Goal: Navigation & Orientation: Find specific page/section

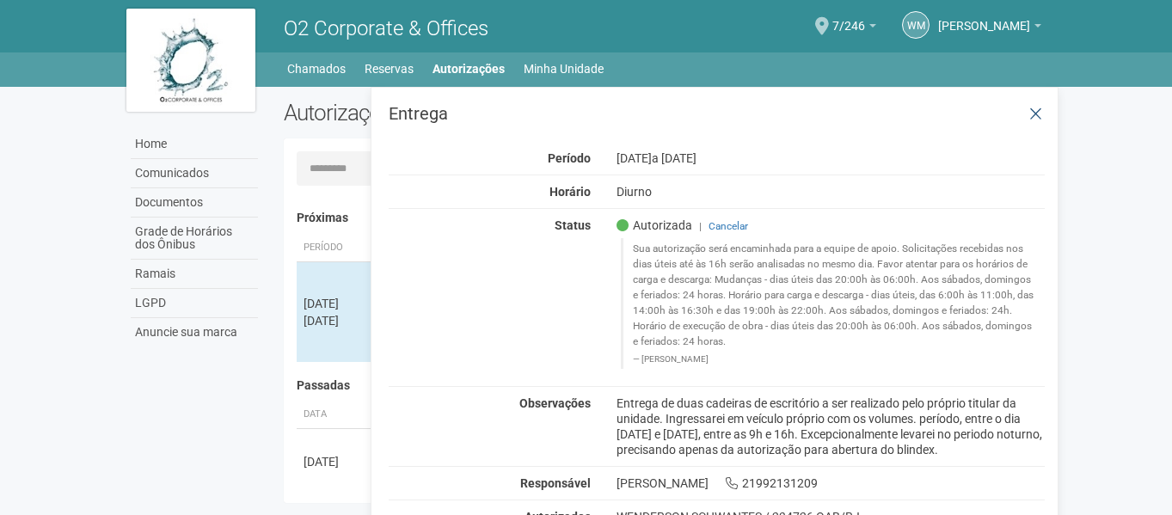
scroll to position [27, 0]
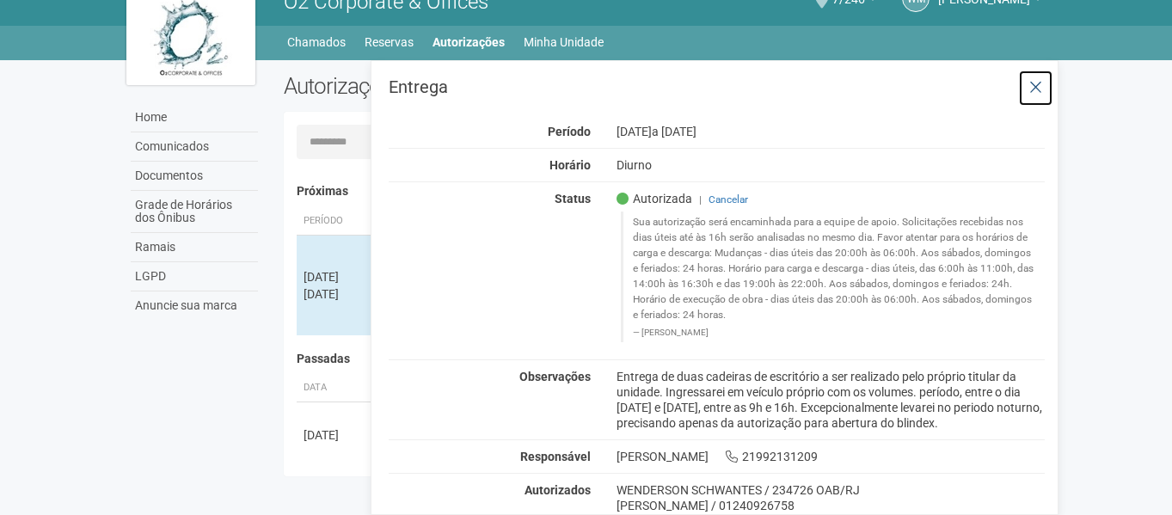
click at [1044, 90] on button at bounding box center [1035, 88] width 35 height 37
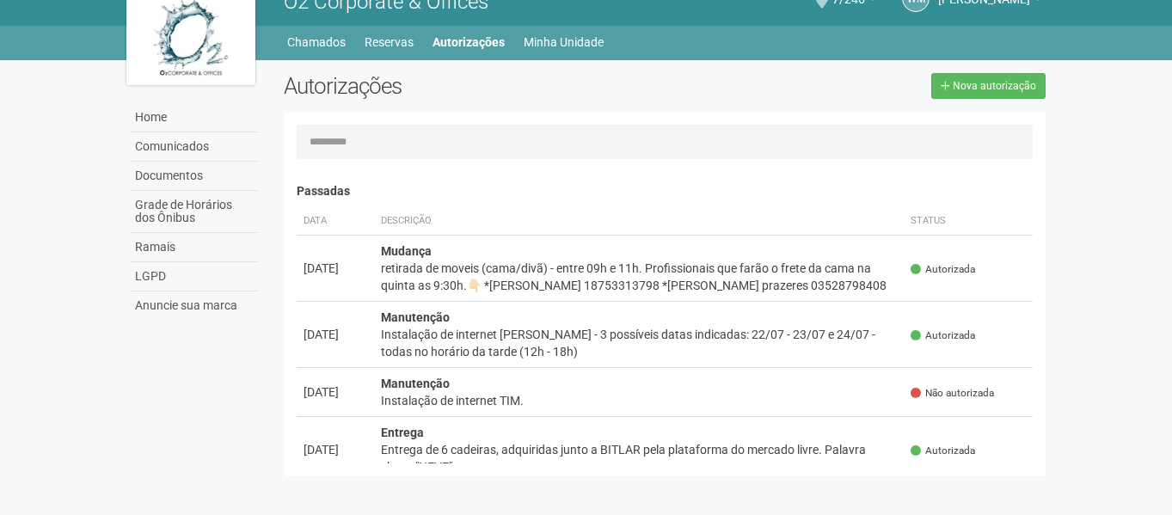
click at [1109, 291] on body "Aguarde... O2 Corporate & Offices WM Wenderson Matheus de Almeida Schwantes Wen…" at bounding box center [586, 230] width 1172 height 515
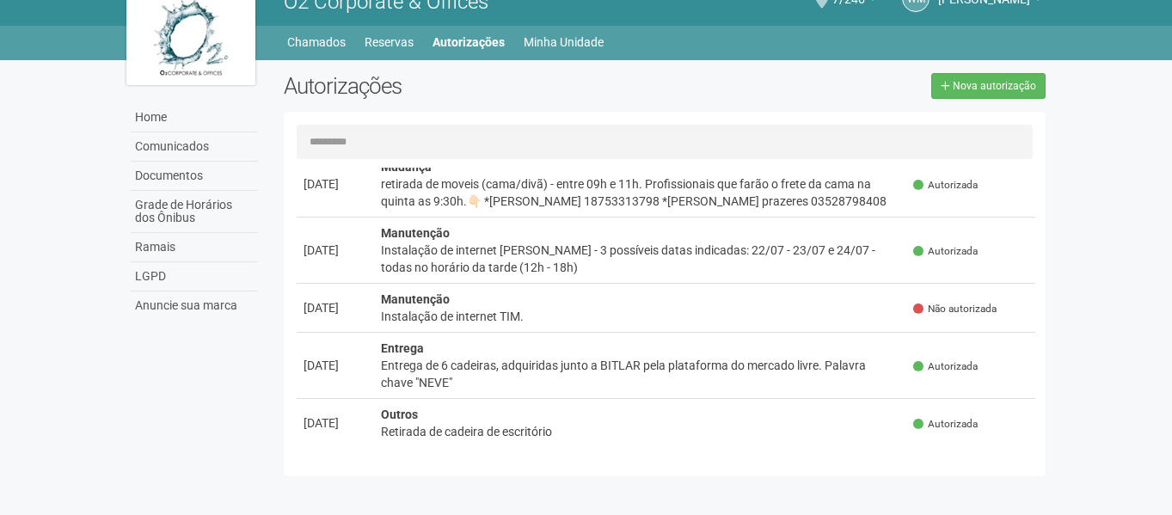
scroll to position [0, 0]
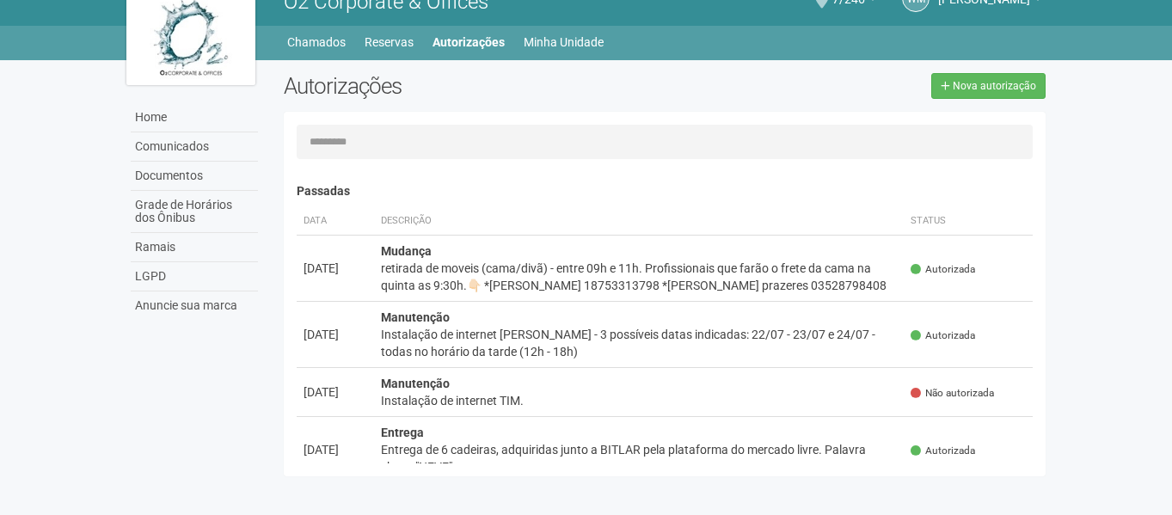
click at [1136, 261] on body "Aguarde... O2 Corporate & Offices WM Wenderson Matheus de Almeida Schwantes Wen…" at bounding box center [586, 230] width 1172 height 515
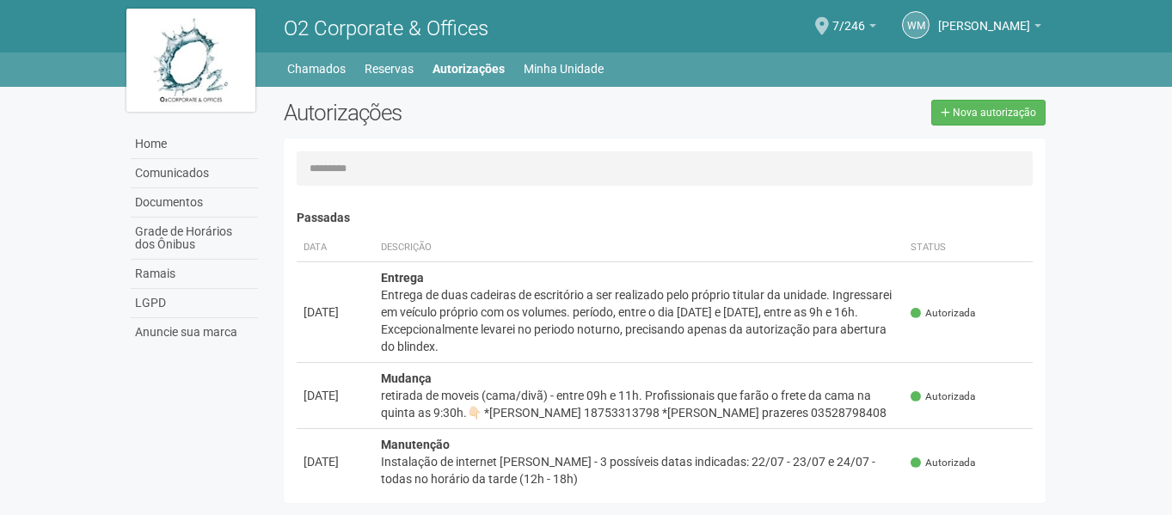
scroll to position [27, 0]
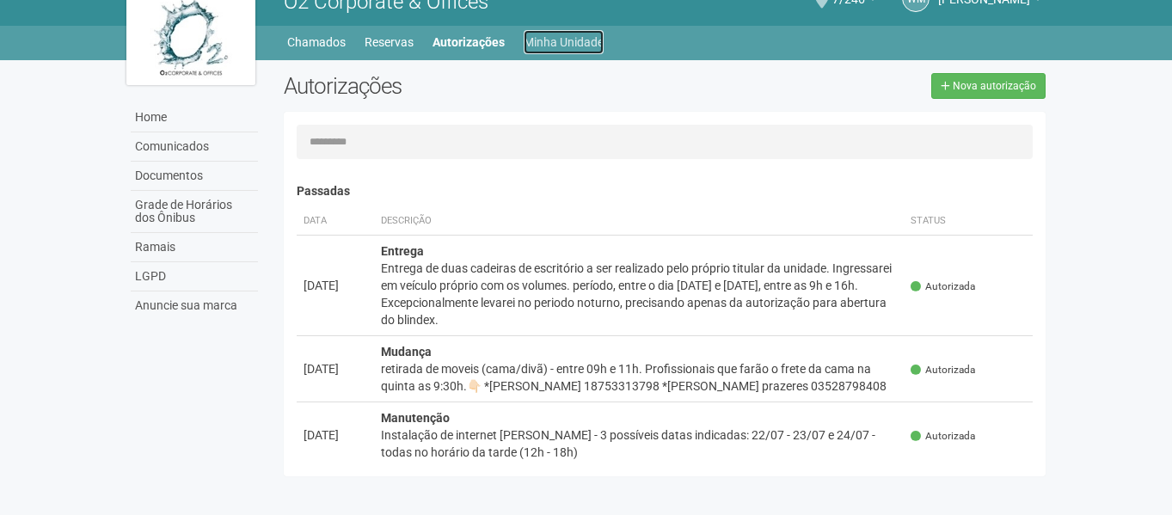
click at [553, 40] on link "Minha Unidade" at bounding box center [564, 42] width 80 height 24
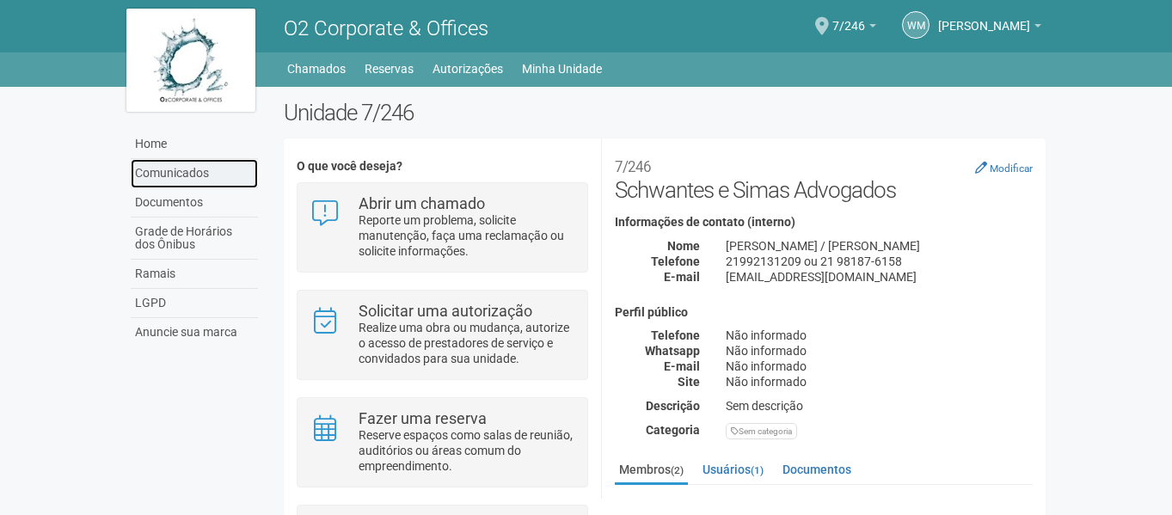
click at [189, 170] on link "Comunicados" at bounding box center [194, 173] width 127 height 29
